Goal: Task Accomplishment & Management: Manage account settings

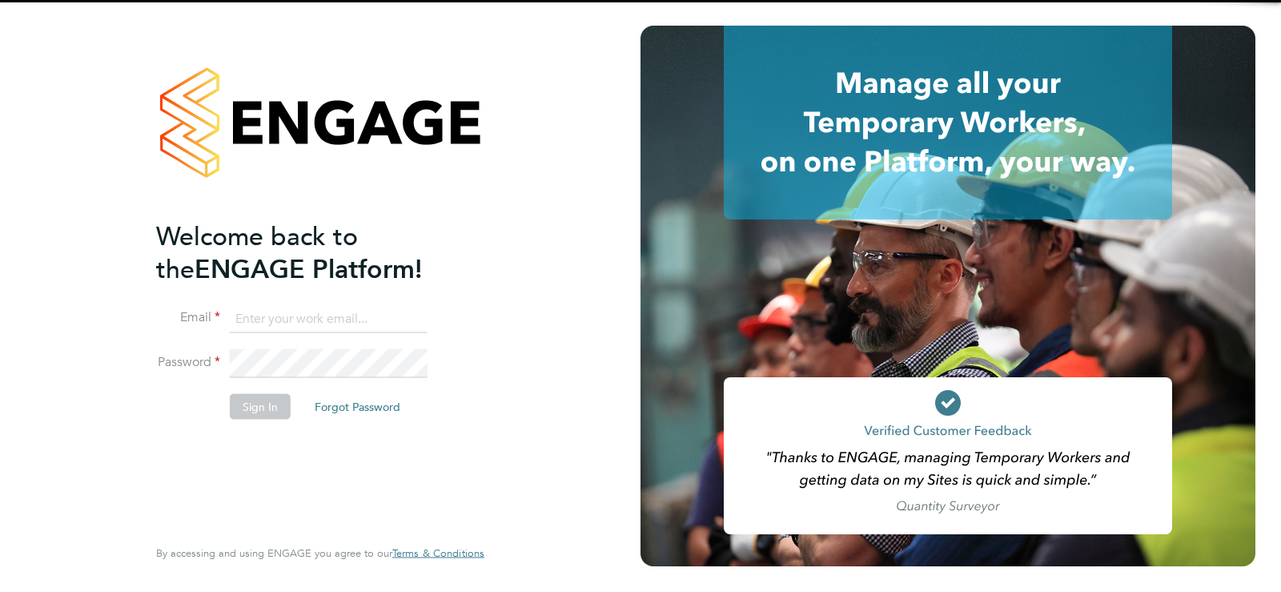
type input "[EMAIL_ADDRESS][DOMAIN_NAME]"
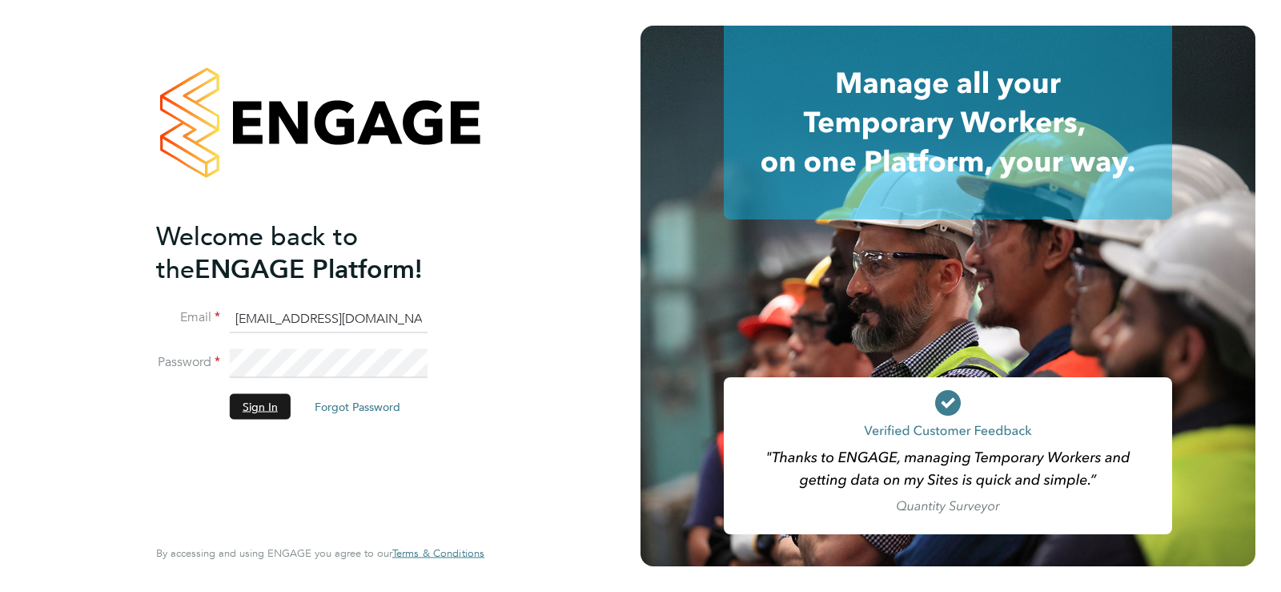
click at [272, 408] on button "Sign In" at bounding box center [260, 407] width 61 height 26
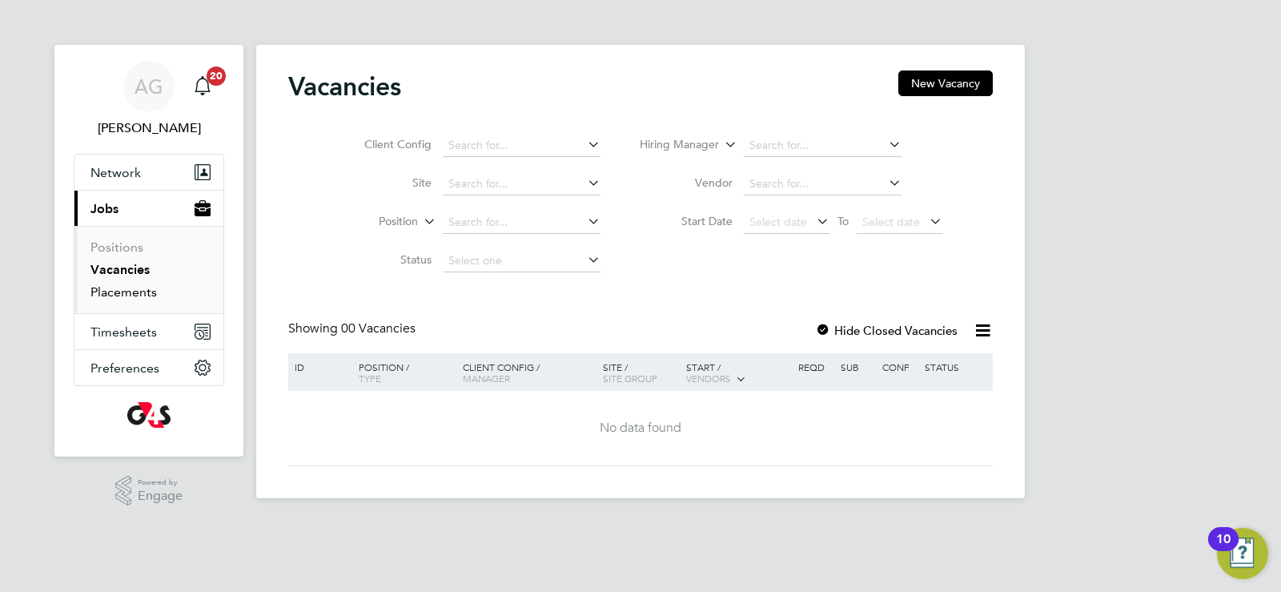
click at [118, 289] on link "Placements" at bounding box center [123, 291] width 66 height 15
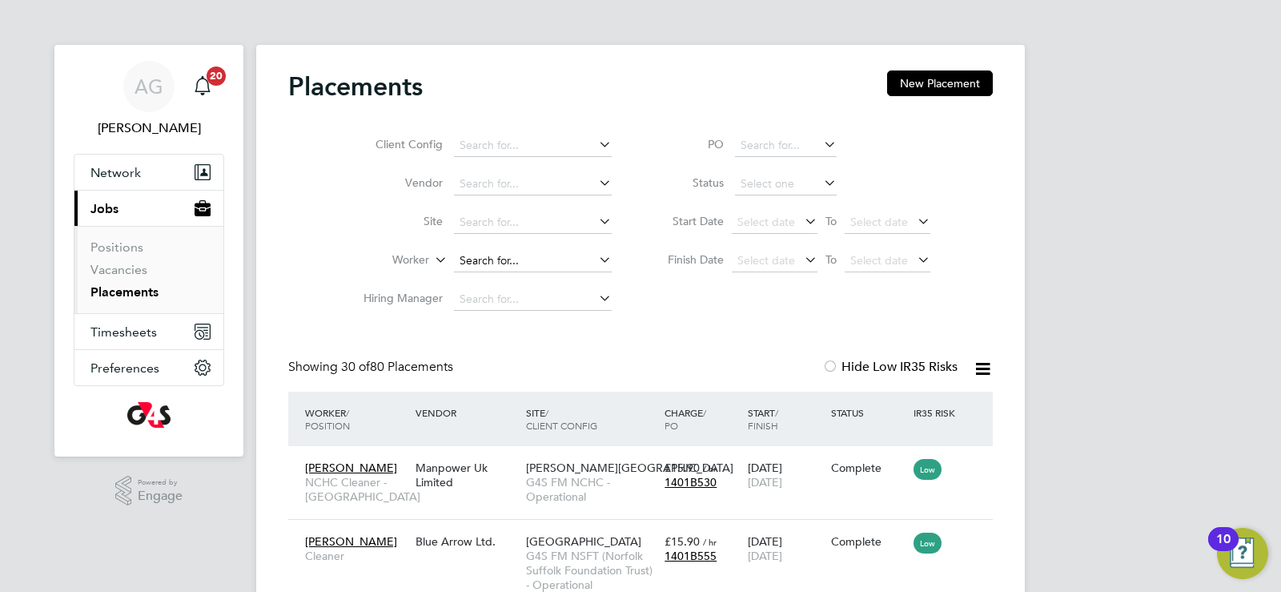
click at [476, 259] on input at bounding box center [533, 261] width 158 height 22
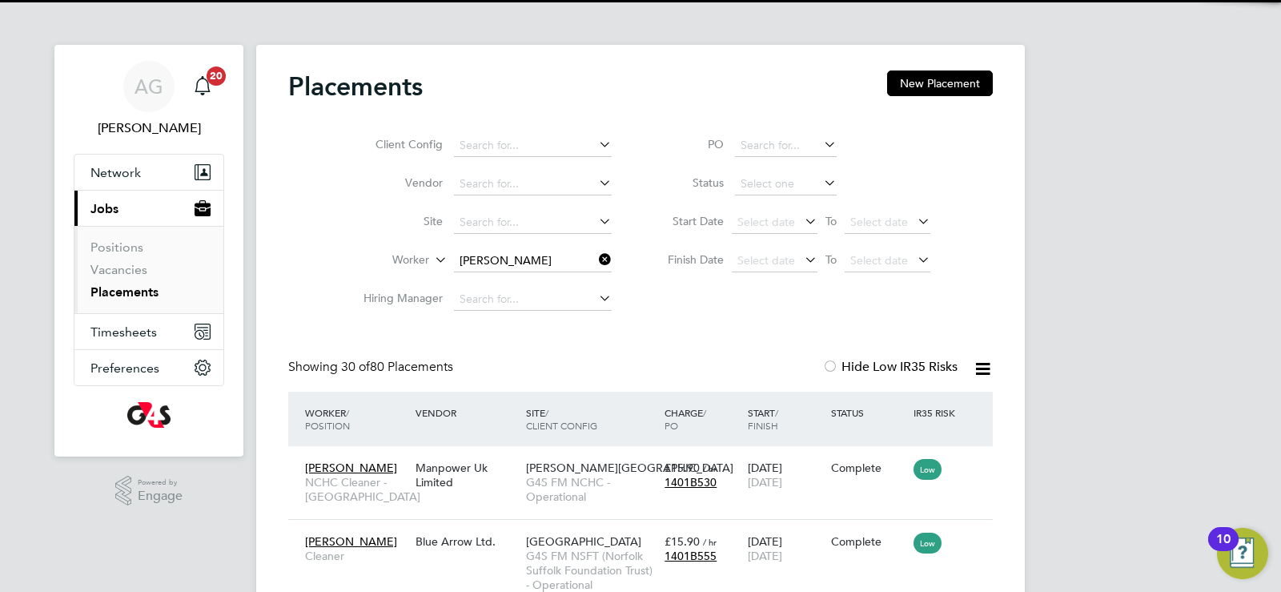
click at [556, 279] on b "Green" at bounding box center [572, 282] width 32 height 14
type input "[PERSON_NAME]"
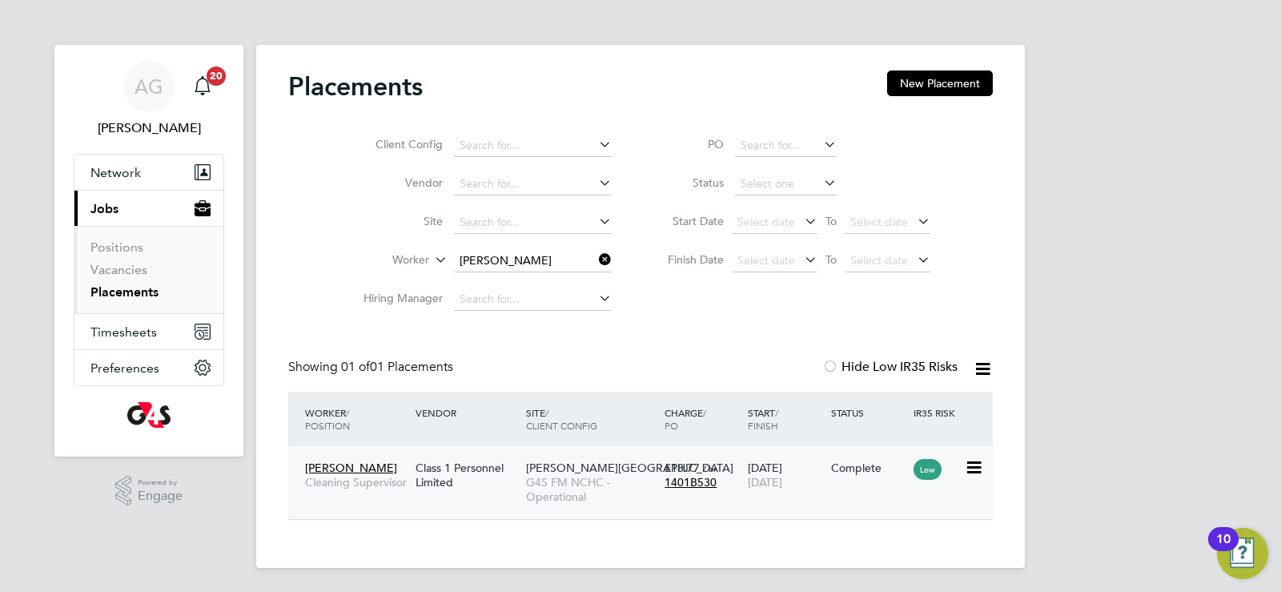
click at [553, 472] on span "[PERSON_NAME][GEOGRAPHIC_DATA]" at bounding box center [629, 467] width 207 height 14
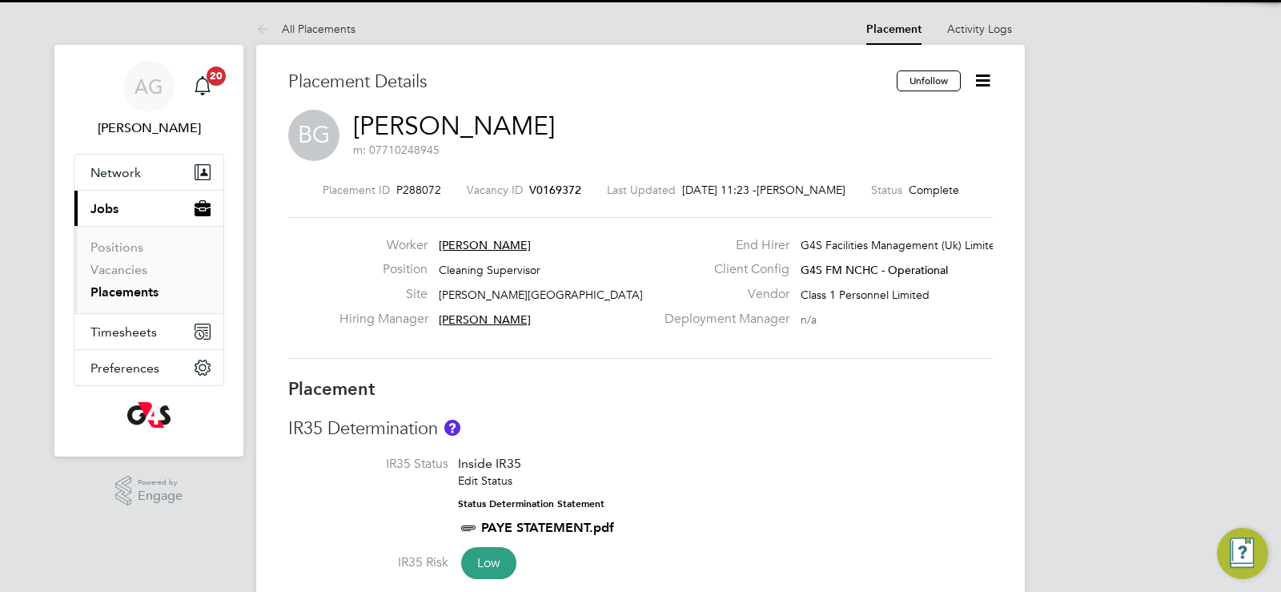
click at [981, 86] on icon at bounding box center [983, 80] width 20 height 20
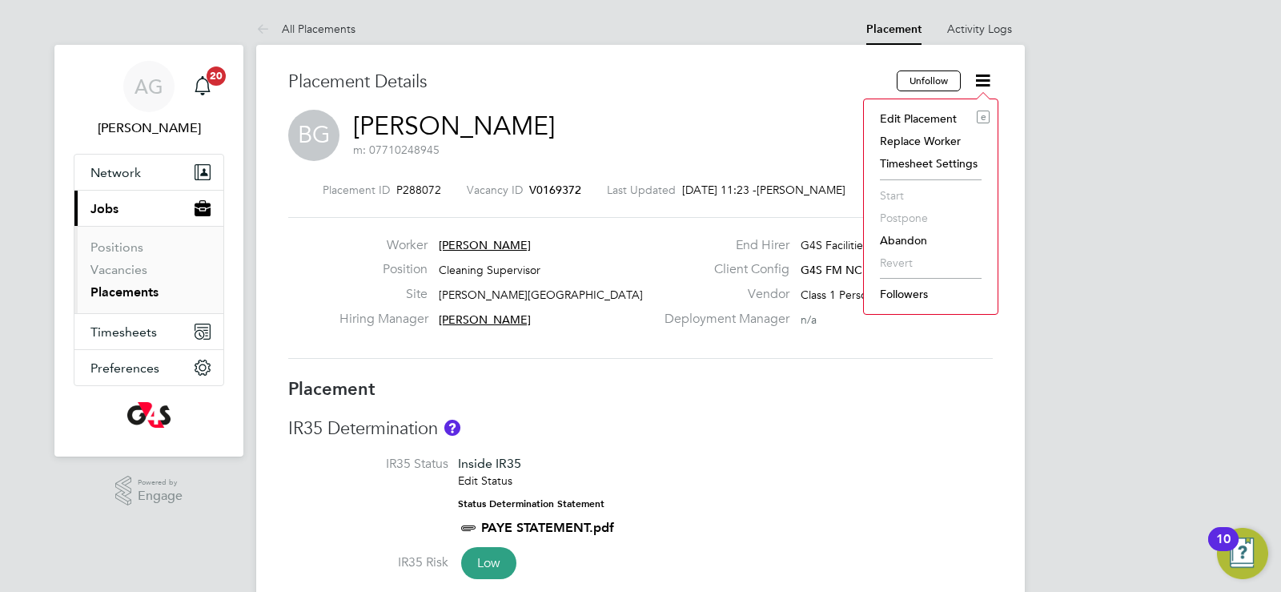
click at [907, 122] on li "Edit Placement e" at bounding box center [931, 118] width 118 height 22
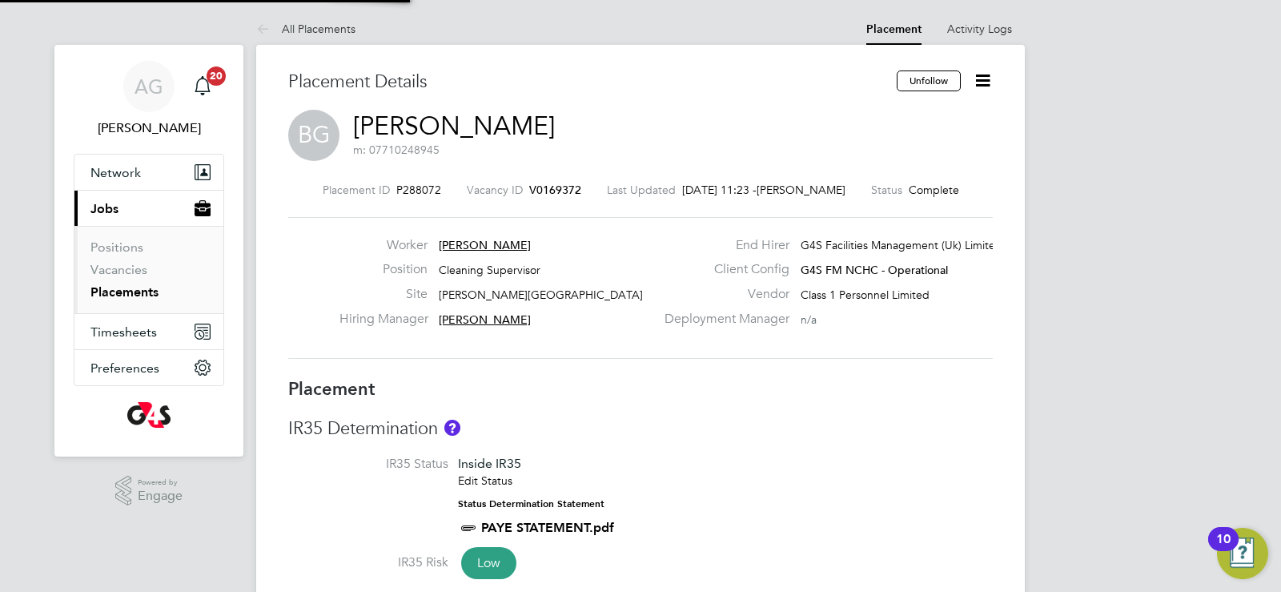
type input "[PERSON_NAME]"
type input "[DATE]"
type input "08:00"
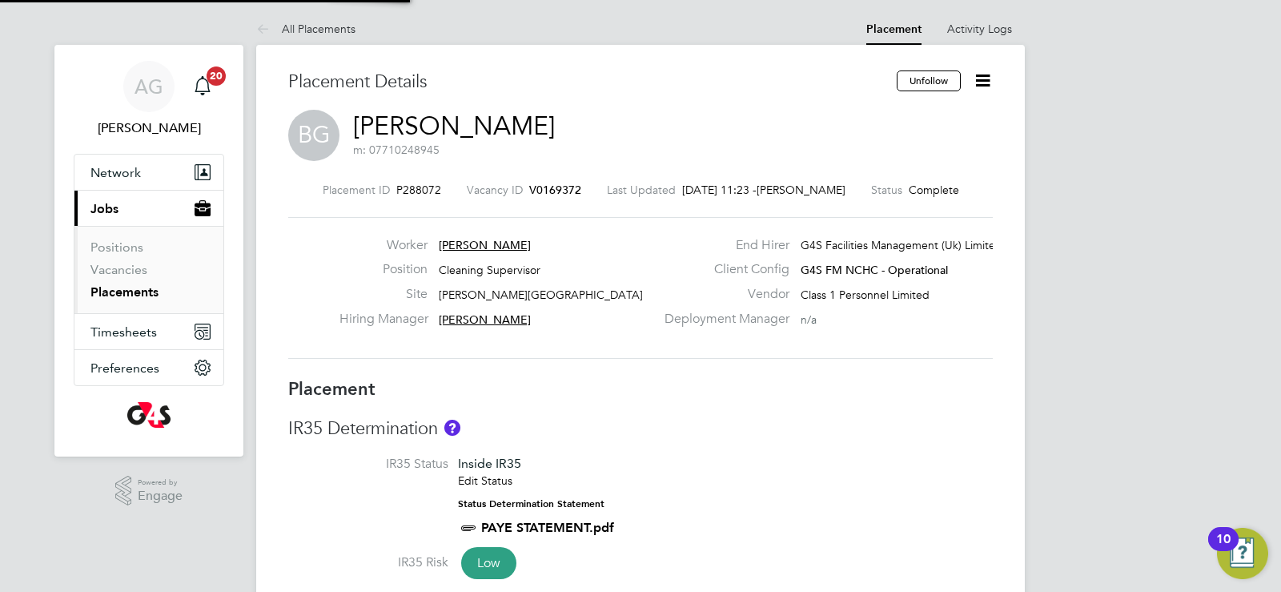
type input "18:00"
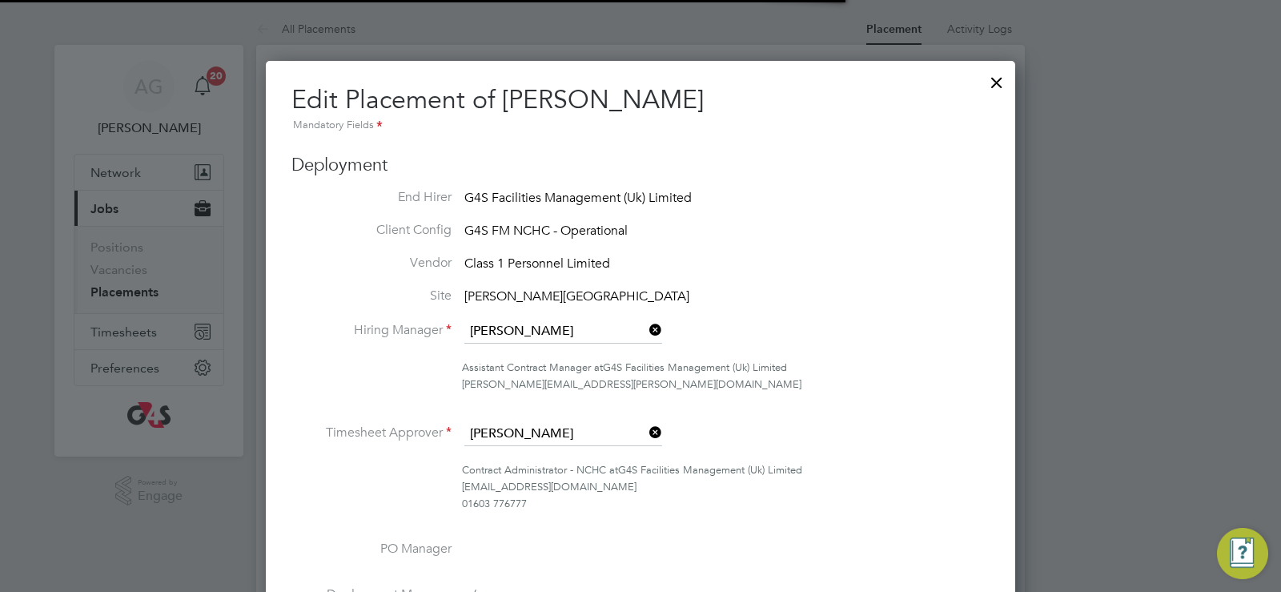
scroll to position [8, 8]
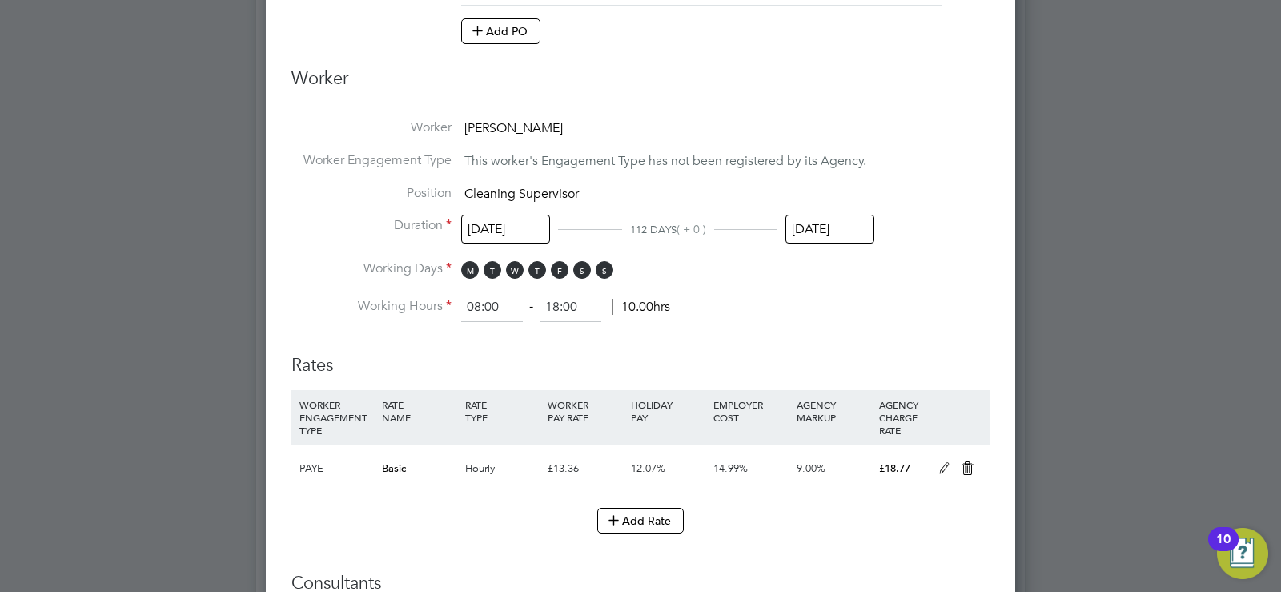
click at [815, 219] on input "[DATE]" at bounding box center [830, 230] width 89 height 30
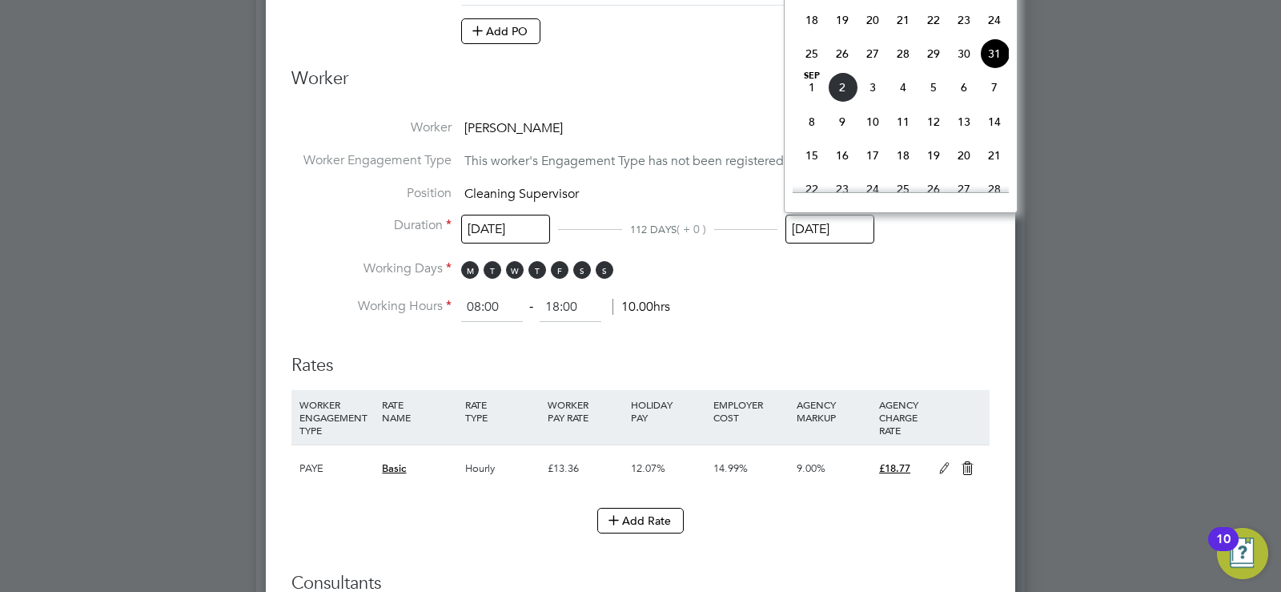
click at [991, 103] on span "7" at bounding box center [994, 87] width 30 height 30
type input "[DATE]"
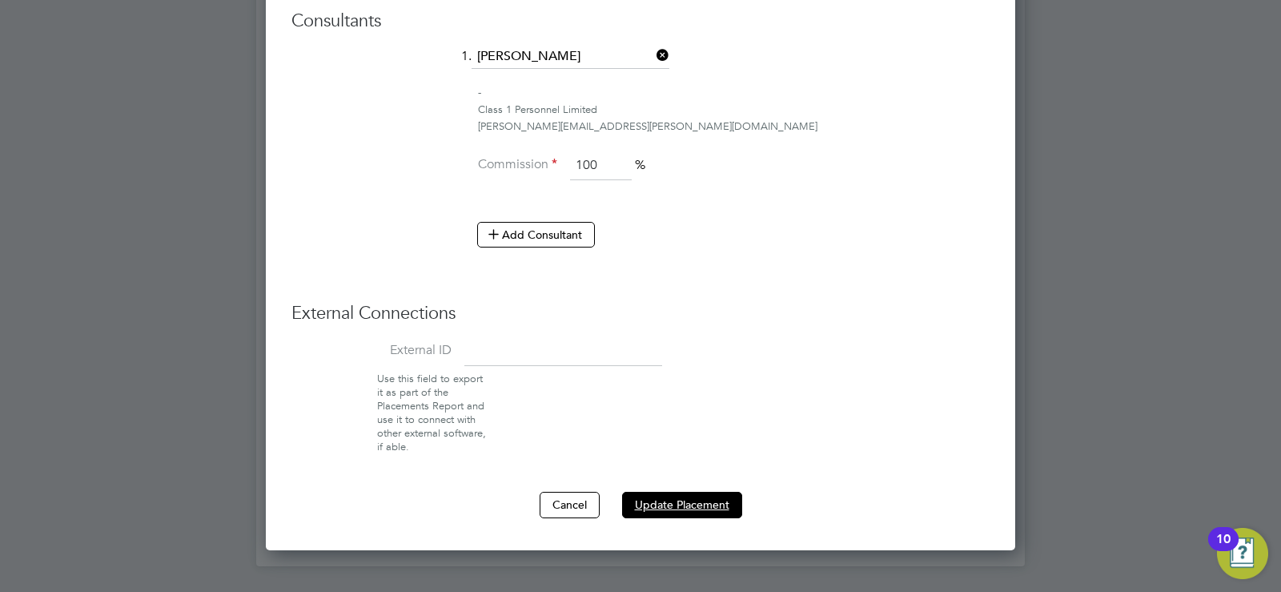
click at [683, 501] on button "Update Placement" at bounding box center [682, 505] width 120 height 26
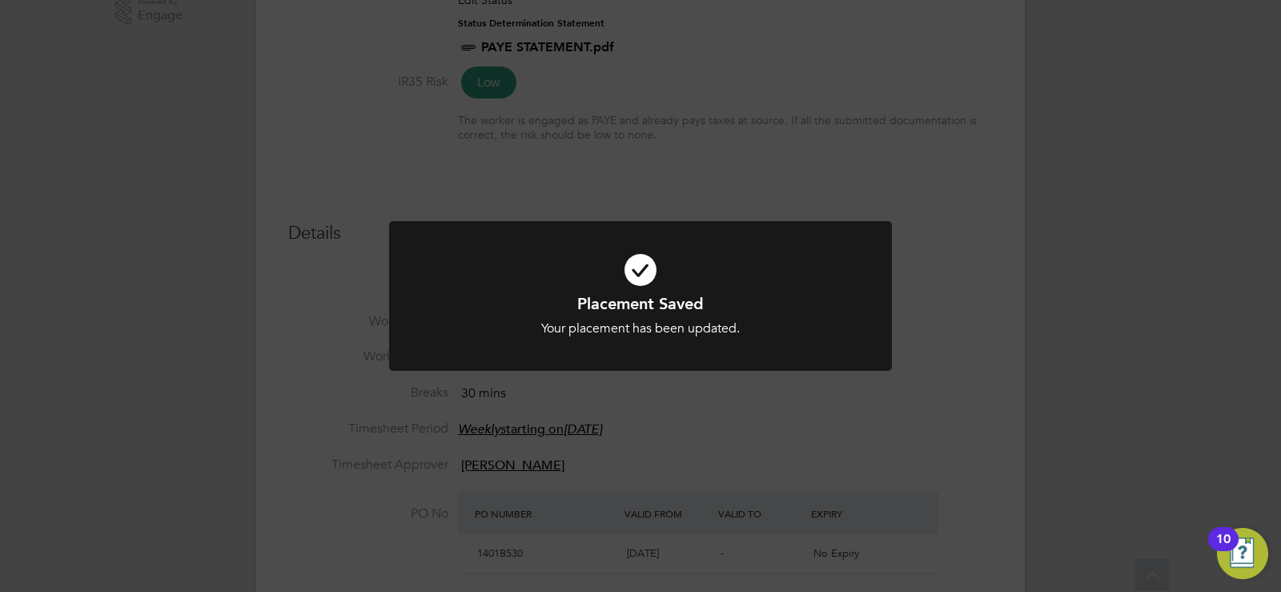
click at [696, 434] on div "Placement Saved Your placement has been updated. Cancel Okay" at bounding box center [640, 296] width 1281 height 592
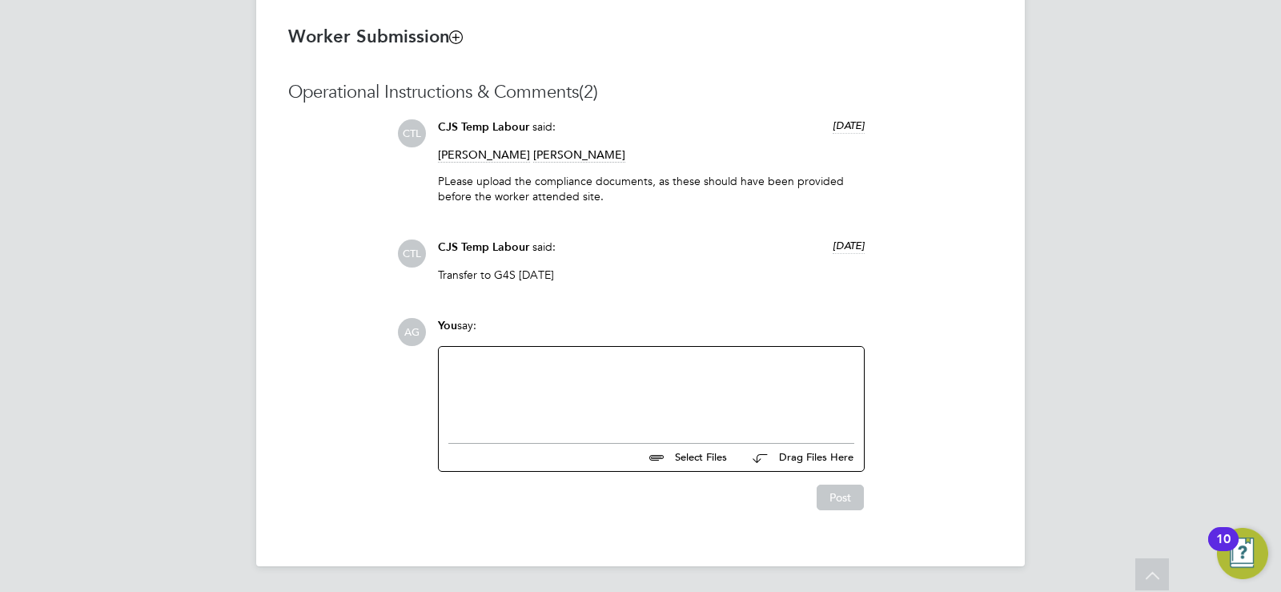
click at [593, 355] on div at bounding box center [651, 391] width 425 height 88
click at [589, 366] on div at bounding box center [651, 390] width 406 height 69
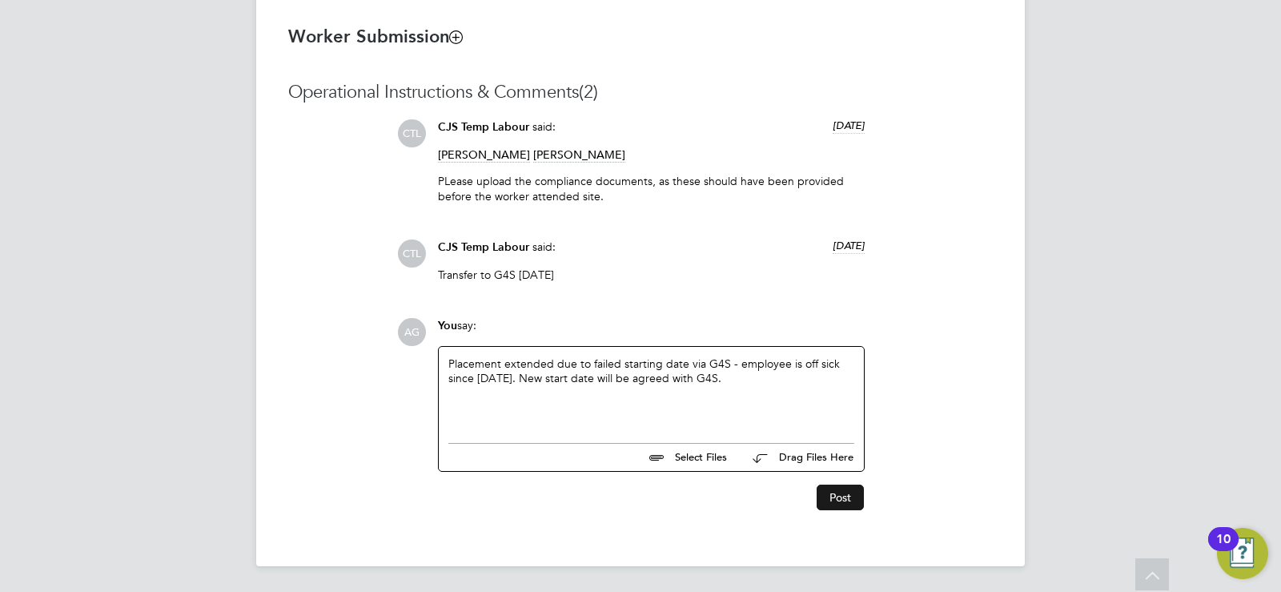
click at [850, 500] on button "Post" at bounding box center [840, 497] width 47 height 26
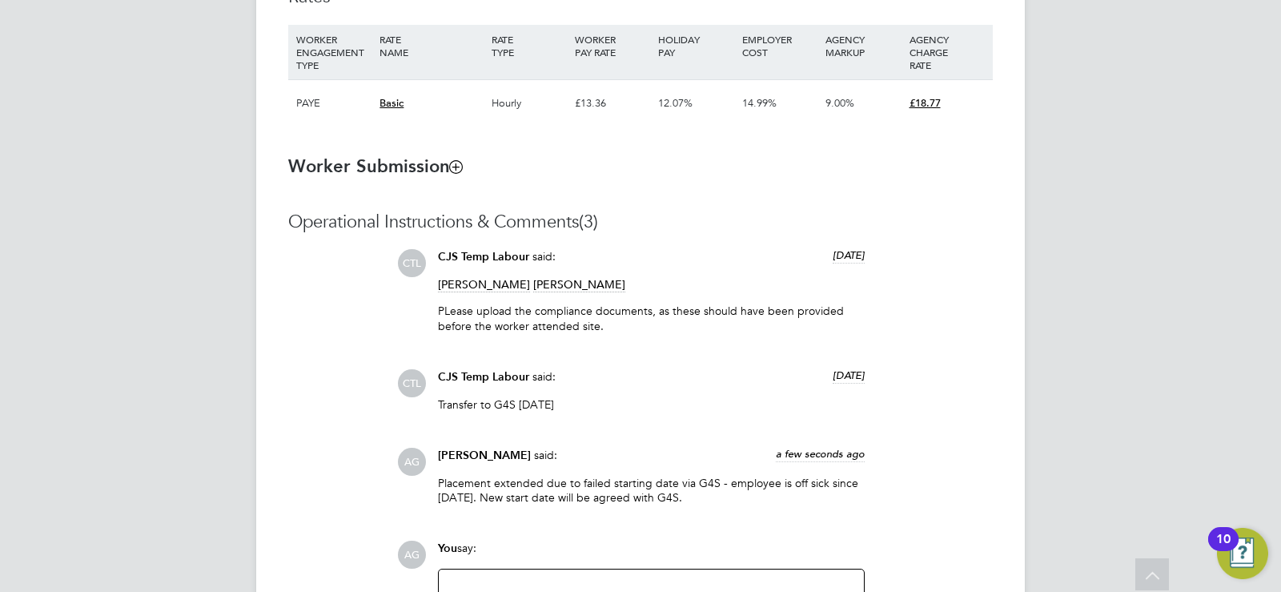
scroll to position [963, 0]
